Goal: Find specific page/section: Find specific page/section

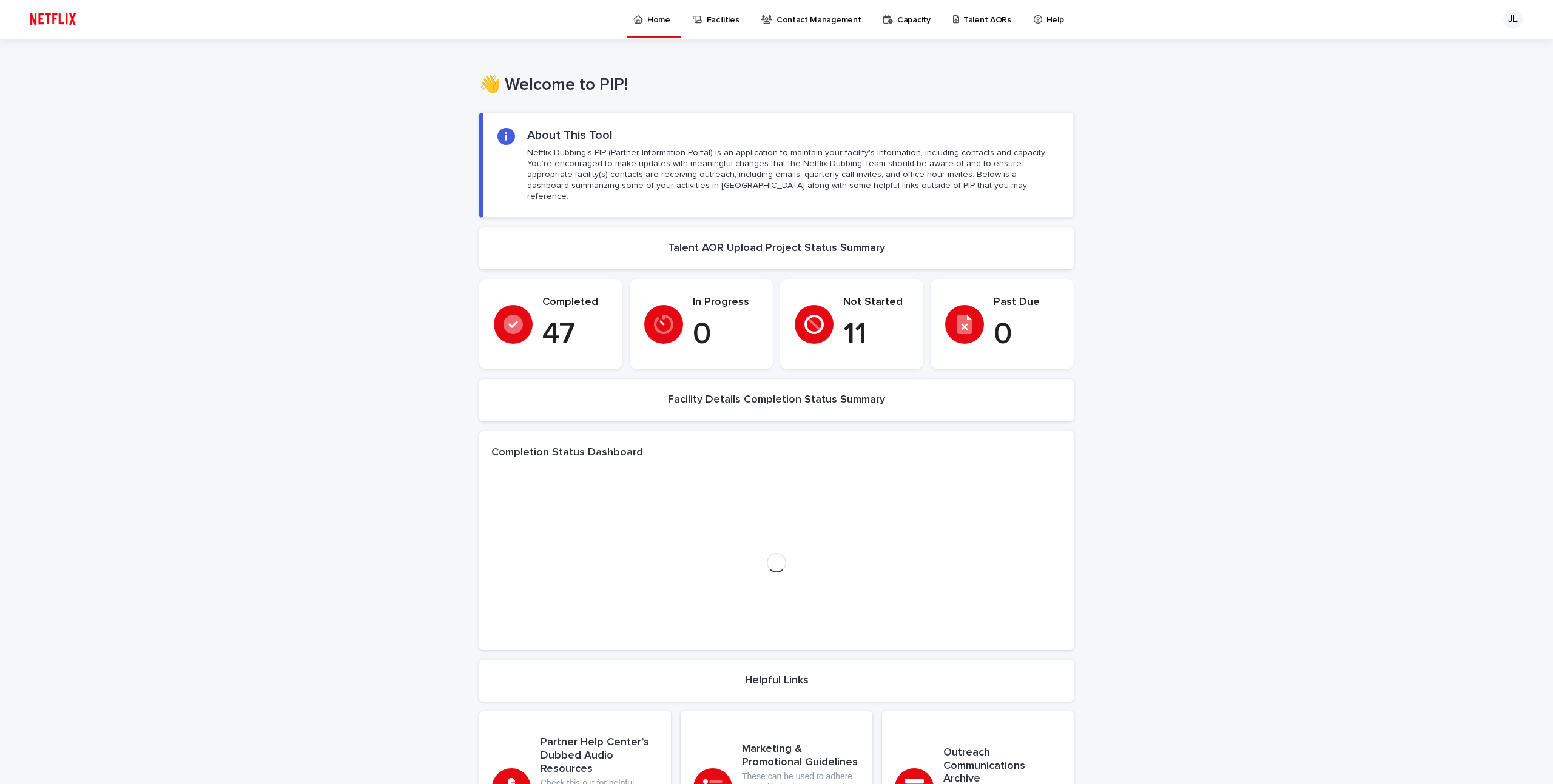
click at [964, 25] on p "Talent AORs" at bounding box center [988, 12] width 48 height 25
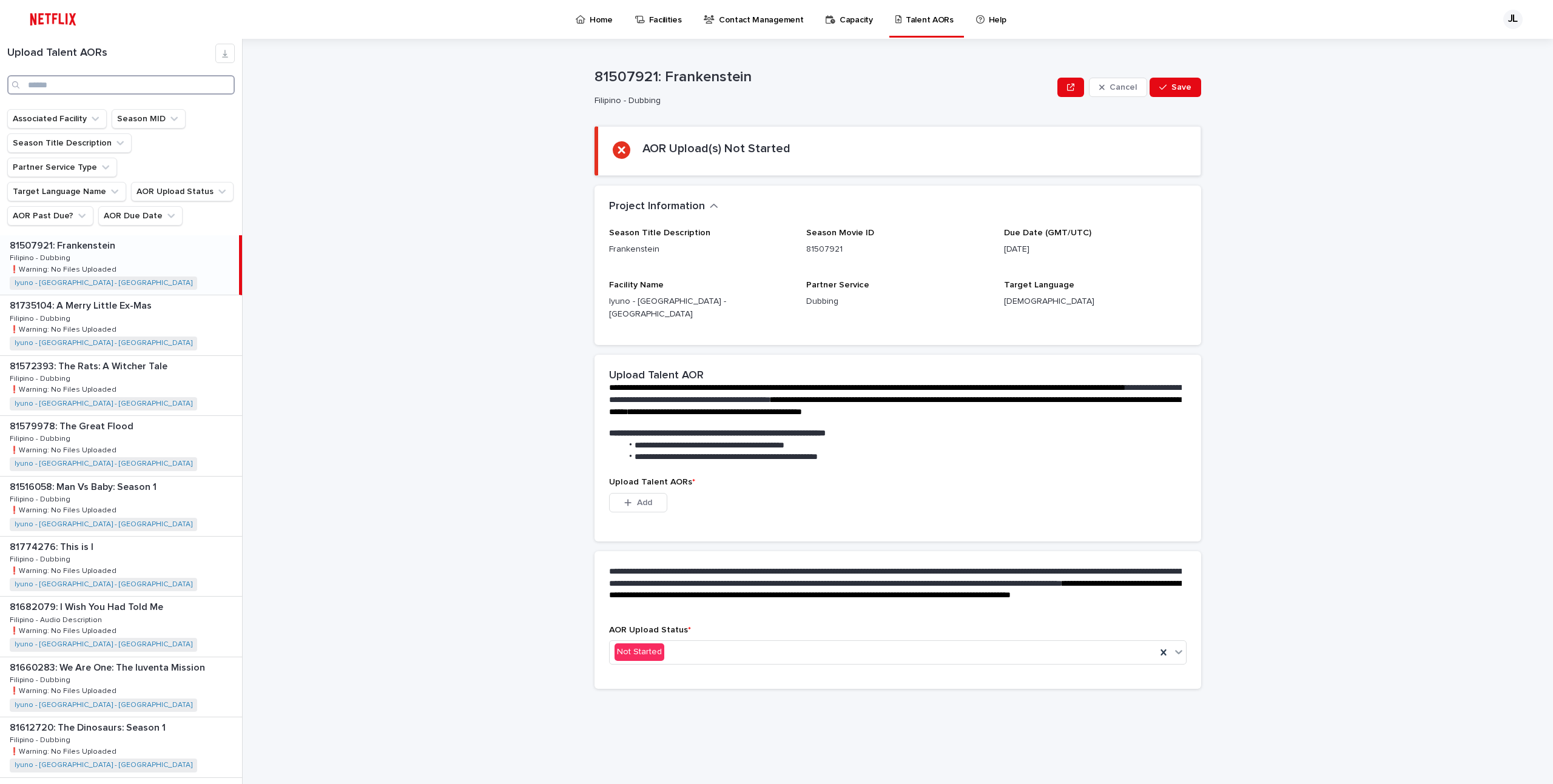
click at [140, 75] on input "Search" at bounding box center [121, 85] width 228 height 20
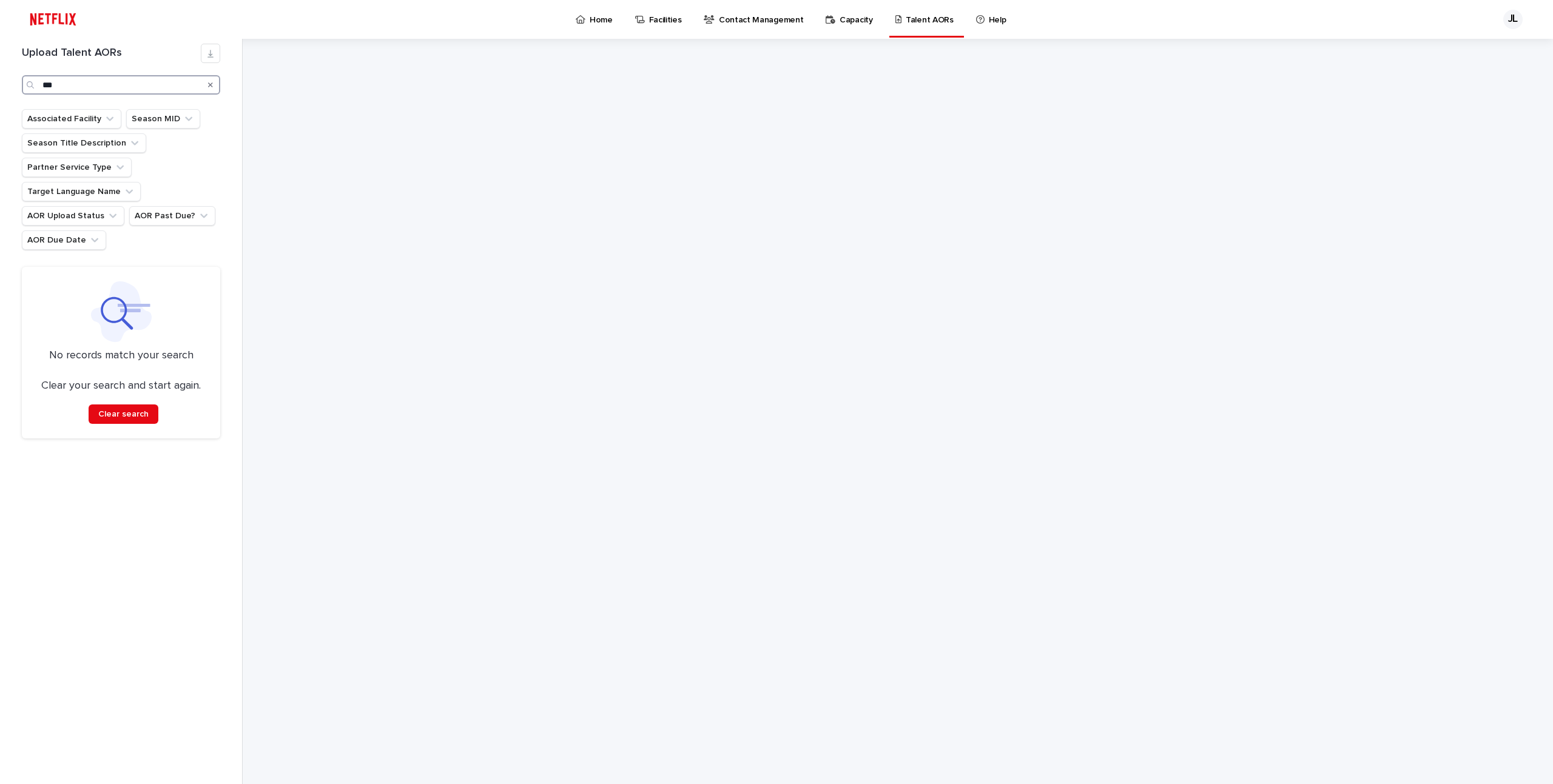
type input "***"
